Goal: Transaction & Acquisition: Obtain resource

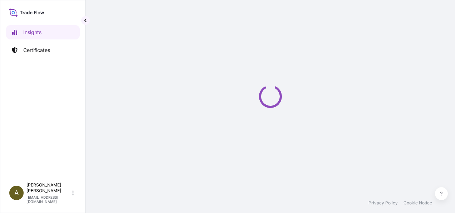
select select "2025"
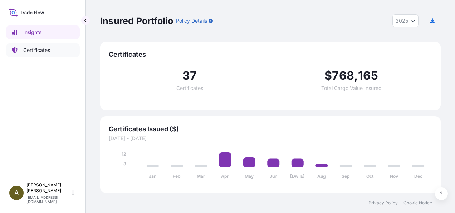
click at [39, 51] on p "Certificates" at bounding box center [36, 50] width 27 height 7
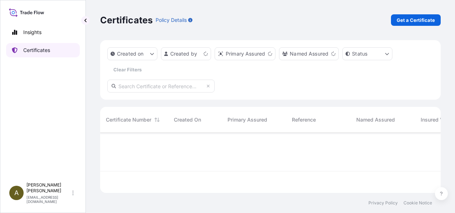
scroll to position [59, 335]
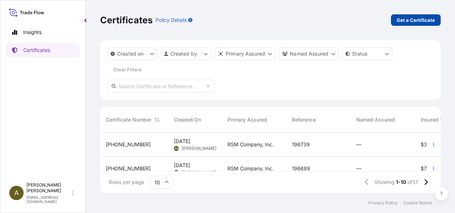
click at [405, 16] on p "Get a Certificate" at bounding box center [416, 19] width 38 height 7
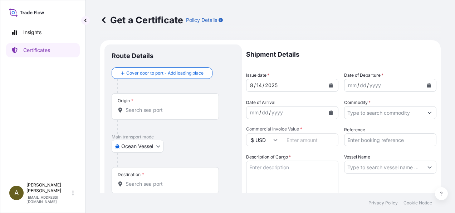
click at [155, 145] on body "Insights Certificates A [PERSON_NAME] [PERSON_NAME][EMAIL_ADDRESS][DOMAIN_NAME]…" at bounding box center [227, 106] width 455 height 213
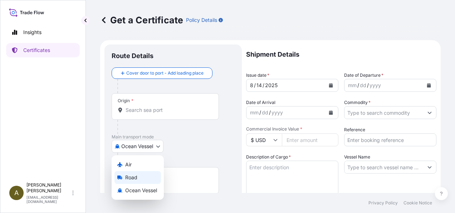
click at [127, 179] on span "Road" at bounding box center [131, 177] width 12 height 7
select select "Road"
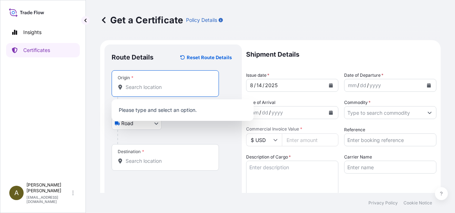
click at [137, 85] on input "Origin *" at bounding box center [168, 86] width 84 height 7
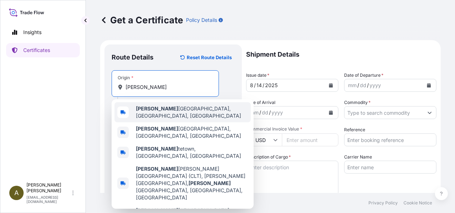
click at [160, 108] on span "[PERSON_NAME], [GEOGRAPHIC_DATA], [GEOGRAPHIC_DATA]" at bounding box center [192, 112] width 112 height 14
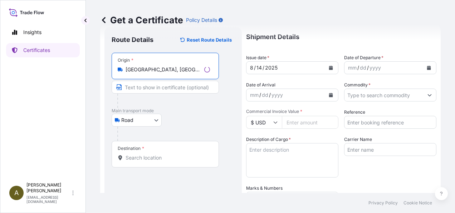
scroll to position [18, 0]
type input "[GEOGRAPHIC_DATA], [GEOGRAPHIC_DATA], [GEOGRAPHIC_DATA]"
click at [148, 159] on input "Destination *" at bounding box center [168, 157] width 84 height 7
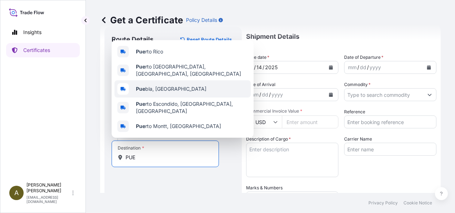
click at [169, 89] on span "Pue bla, [GEOGRAPHIC_DATA]" at bounding box center [171, 88] width 71 height 7
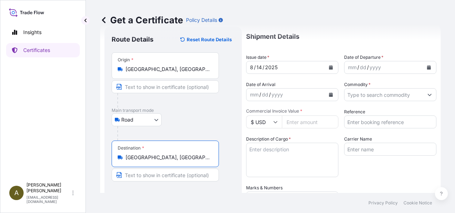
type input "[GEOGRAPHIC_DATA], [GEOGRAPHIC_DATA]"
click at [427, 68] on icon "Calendar" at bounding box center [429, 67] width 4 height 4
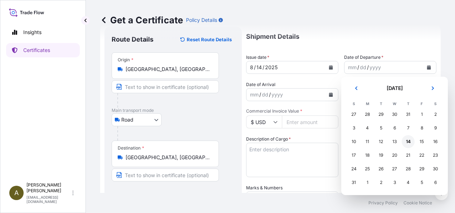
click at [408, 138] on div "14" at bounding box center [408, 141] width 13 height 13
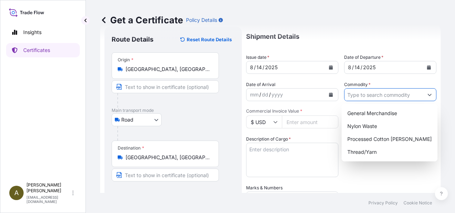
click at [363, 92] on input "Commodity *" at bounding box center [384, 94] width 79 height 13
click at [366, 112] on div "General Merchandise" at bounding box center [390, 113] width 90 height 13
type input "General Merchandise"
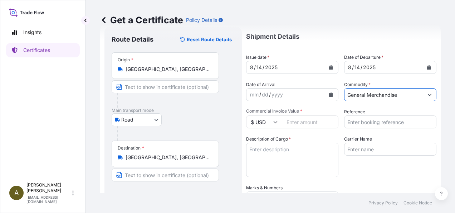
click at [312, 121] on input "Commercial Invoice Value *" at bounding box center [310, 121] width 57 height 13
type input "6918.25"
click at [356, 120] on input "Reference" at bounding box center [390, 121] width 92 height 13
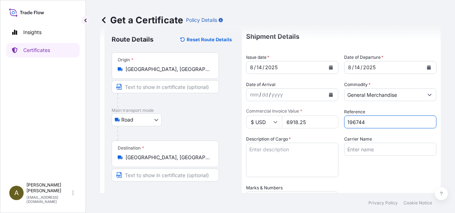
type input "196744"
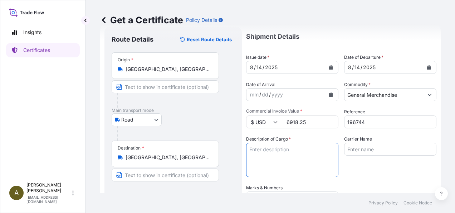
click at [292, 147] on textarea "Description of Cargo *" at bounding box center [292, 159] width 92 height 34
type textarea "COTTON, CARDEDOR COMBED (HTS 5203.00) TYPE CLK"
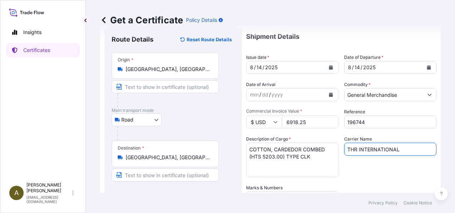
type input "THR INTERNATIONAL"
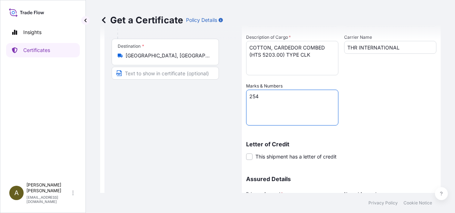
type textarea "254"
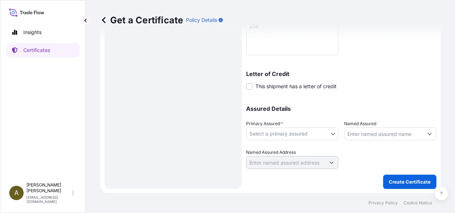
click at [293, 130] on body "Insights Certificates A [PERSON_NAME] [PERSON_NAME][EMAIL_ADDRESS][DOMAIN_NAME]…" at bounding box center [227, 106] width 455 height 213
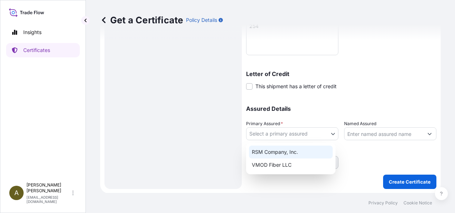
click at [285, 152] on div "RSM Company, Inc." at bounding box center [291, 151] width 84 height 13
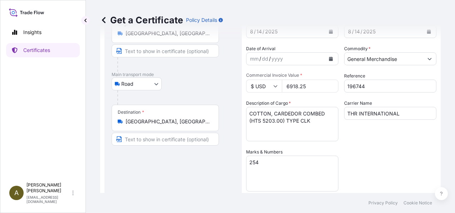
scroll to position [63, 0]
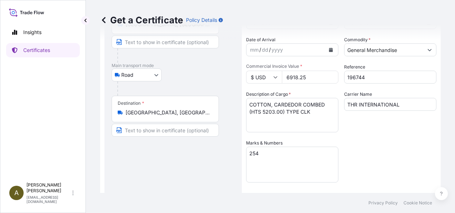
click at [295, 103] on textarea "COTTON, CARDEDOR COMBED (HTS 5203.00) TYPE CLK" at bounding box center [292, 115] width 92 height 34
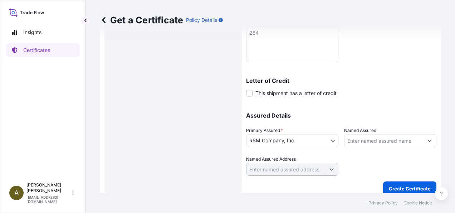
scroll to position [190, 0]
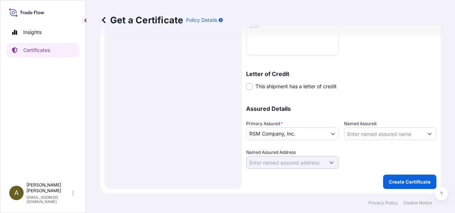
type textarea "COTTON, CARDED OR COMBED (HTS 5203.00) TYPE CLK"
drag, startPoint x: 432, startPoint y: 189, endPoint x: 428, endPoint y: 186, distance: 4.6
click at [432, 189] on form "Route Details Reset Route Details Place of loading Road / Inland Road / Inland …" at bounding box center [270, 21] width 341 height 342
click at [422, 181] on p "Create Certificate" at bounding box center [410, 181] width 42 height 7
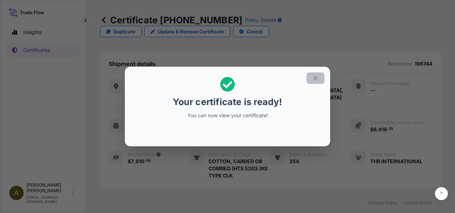
click at [316, 77] on icon "button" at bounding box center [315, 78] width 6 height 6
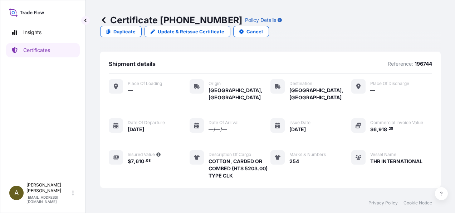
scroll to position [110, 0]
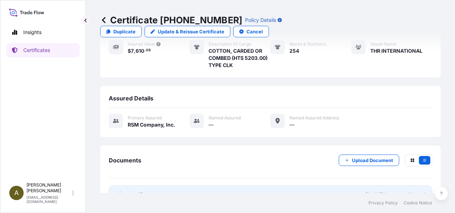
click at [203, 185] on link "PDF Certificate [DATE]T19:49:08.750397" at bounding box center [271, 194] width 324 height 19
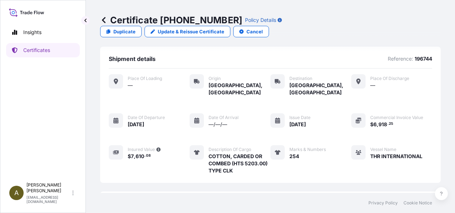
scroll to position [0, 0]
